Goal: Download file/media

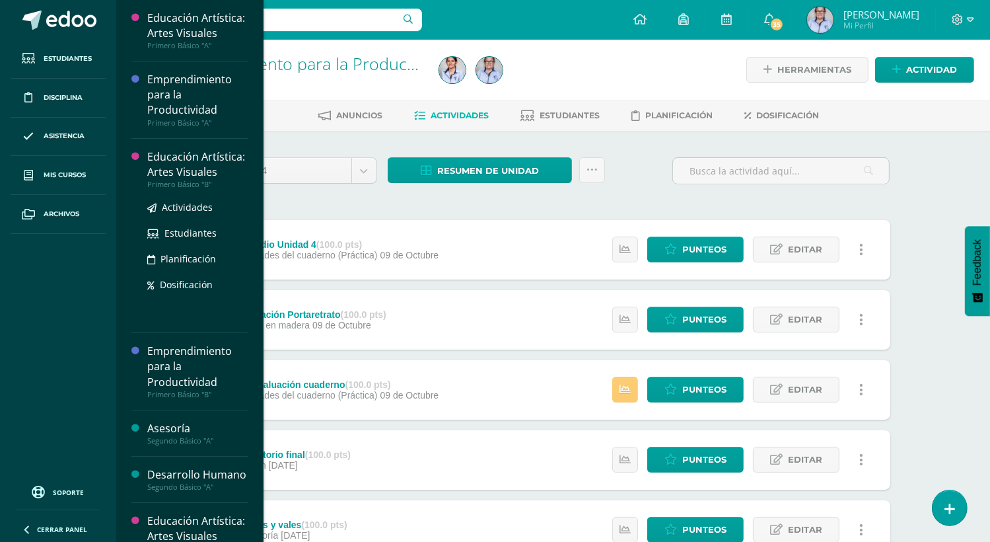
click at [183, 176] on div "Educación Artística: Artes Visuales" at bounding box center [197, 164] width 100 height 30
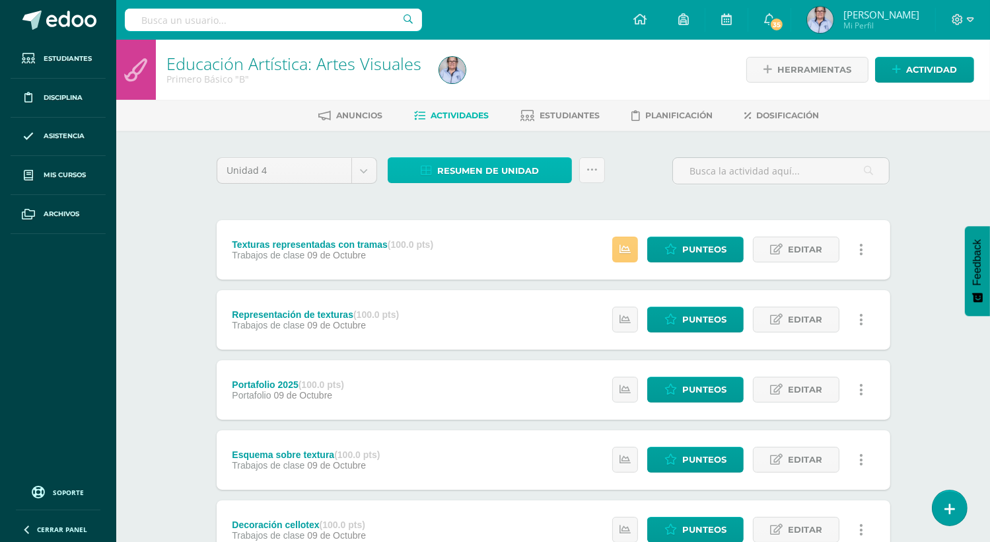
click at [512, 166] on span "Resumen de unidad" at bounding box center [488, 171] width 102 height 24
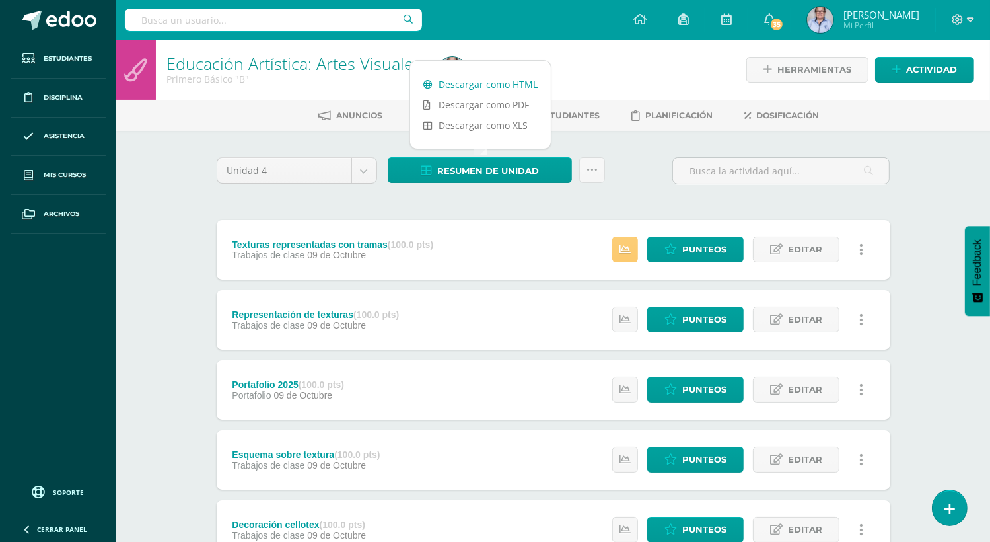
click at [505, 83] on link "Descargar como HTML" at bounding box center [480, 84] width 141 height 20
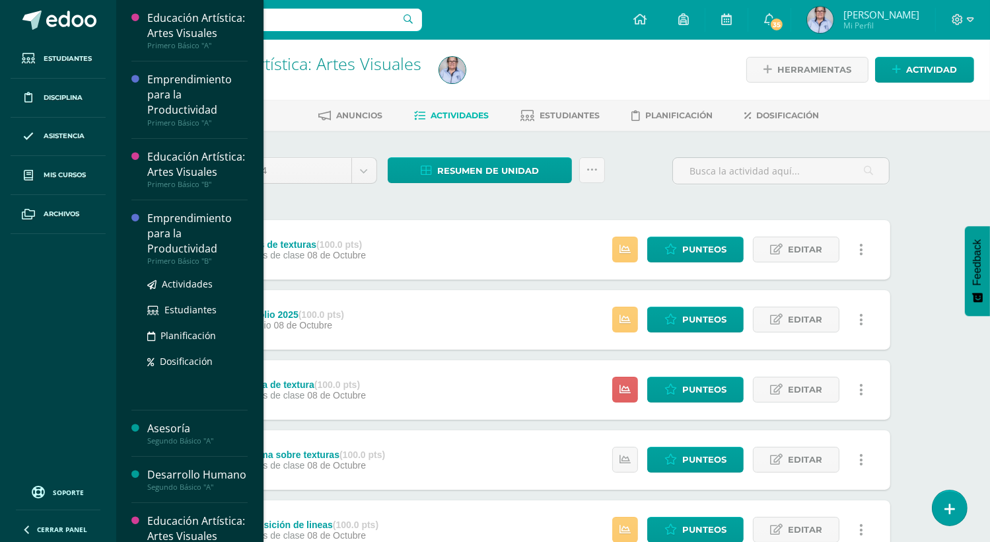
click at [182, 256] on div "Emprendimiento para la Productividad" at bounding box center [197, 234] width 100 height 46
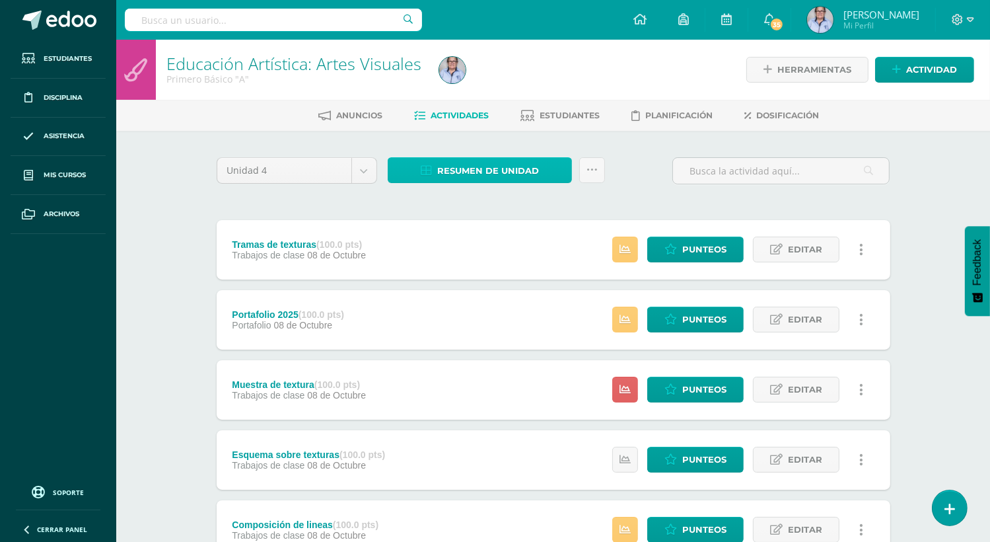
click at [490, 174] on span "Resumen de unidad" at bounding box center [488, 171] width 102 height 24
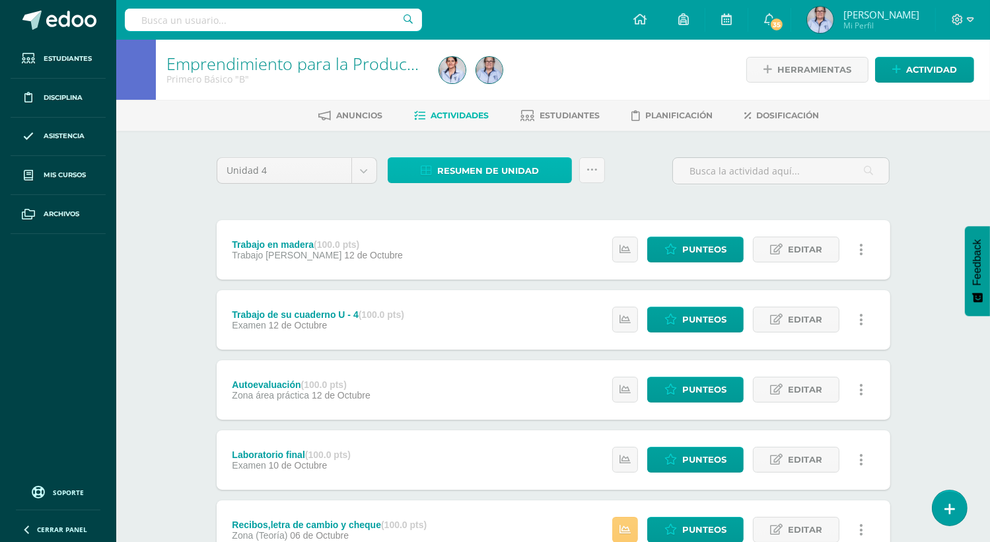
click at [472, 171] on span "Resumen de unidad" at bounding box center [488, 171] width 102 height 24
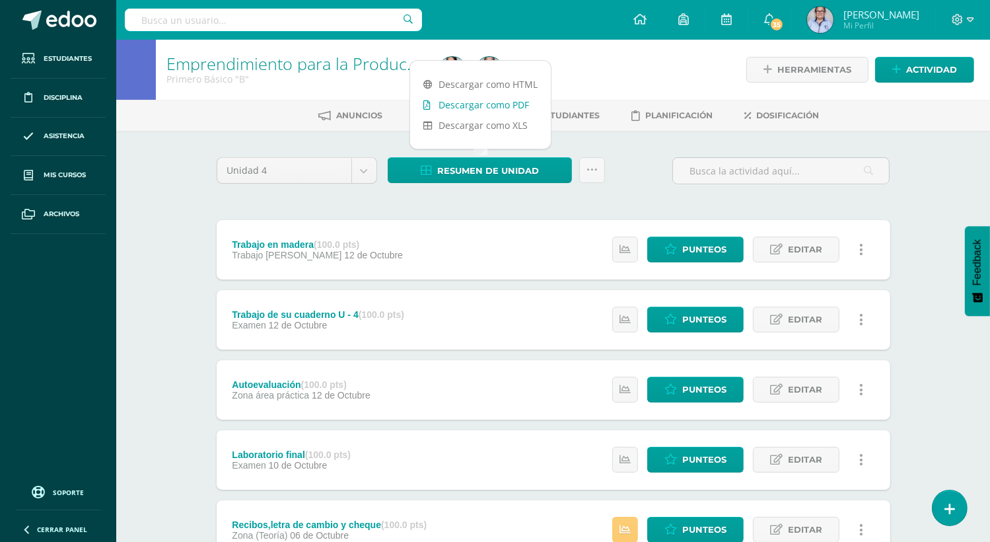
click at [455, 110] on link "Descargar como PDF" at bounding box center [480, 104] width 141 height 20
